Goal: Browse casually

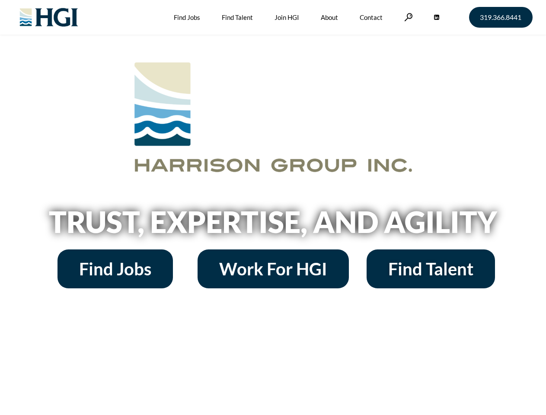
click at [273, 207] on h2 "Trust, Expertise, and Agility" at bounding box center [273, 221] width 493 height 29
click at [407, 17] on link at bounding box center [408, 17] width 9 height 8
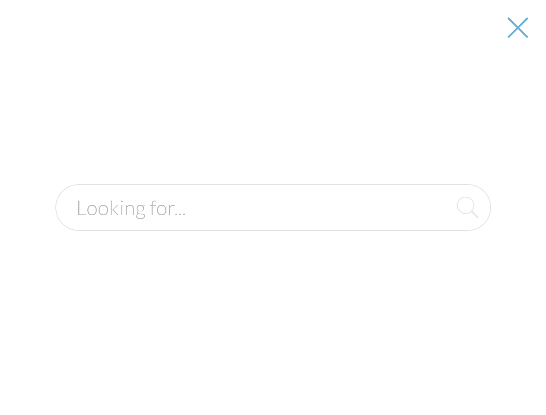
click at [273, 225] on h2 "Trust, Expertise, and Agility" at bounding box center [273, 221] width 493 height 29
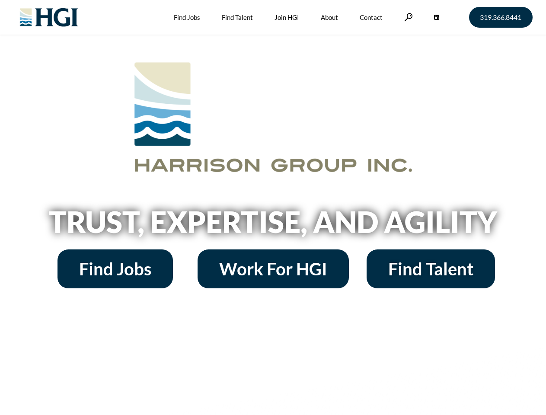
click at [273, 207] on h2 "Trust, Expertise, and Agility" at bounding box center [273, 221] width 493 height 29
click at [407, 17] on link at bounding box center [408, 17] width 9 height 8
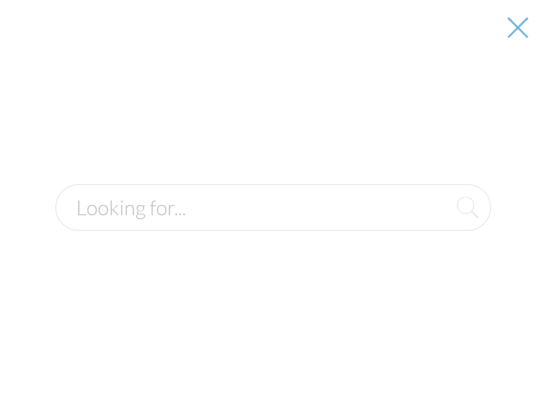
click at [273, 225] on div at bounding box center [273, 207] width 544 height 415
